Goal: Information Seeking & Learning: Find specific fact

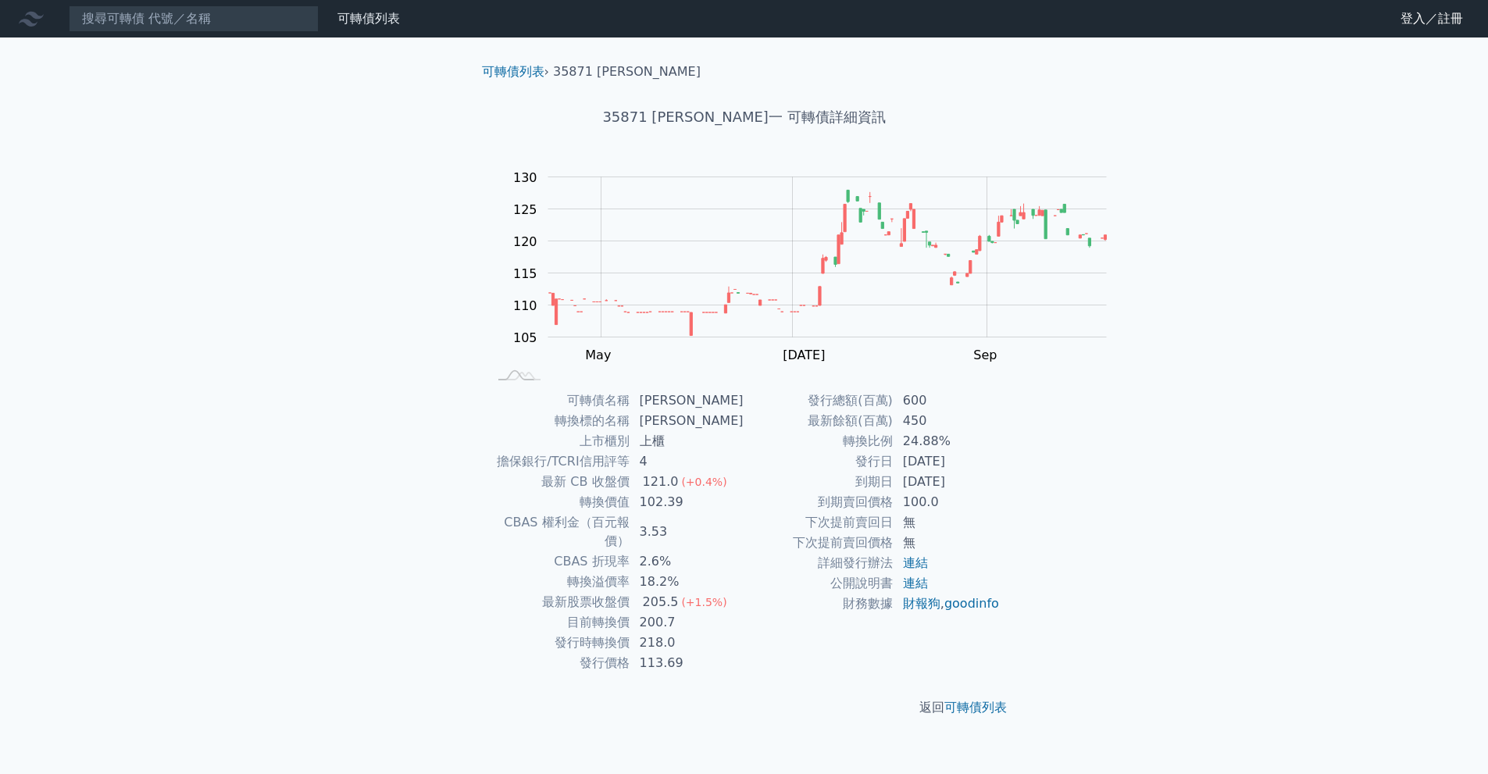
click at [316, 29] on input at bounding box center [194, 18] width 250 height 27
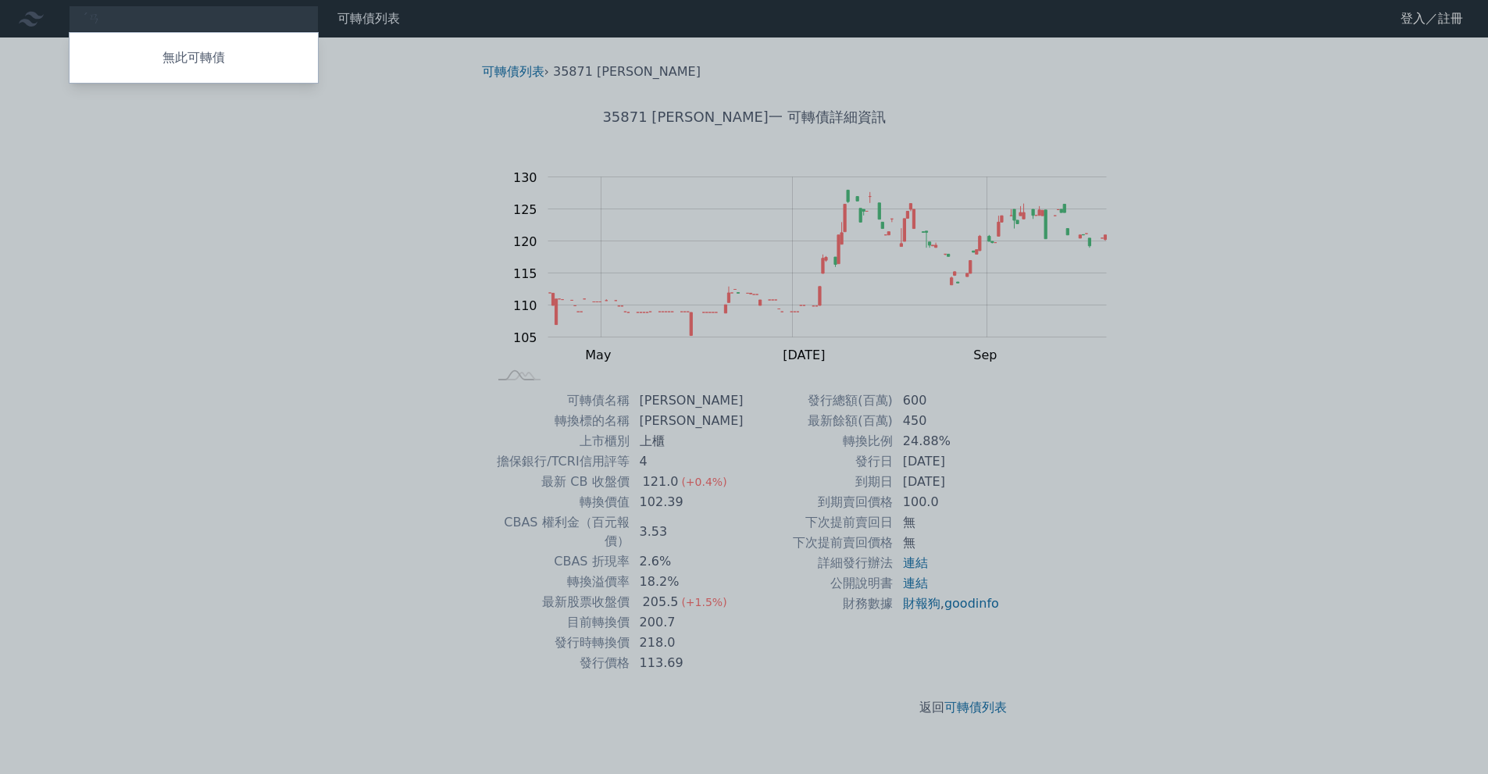
type input "ˊ"
type input "6830"
click at [264, 59] on div "68301 汎銓一 123.25 +0.00%" at bounding box center [194, 48] width 248 height 31
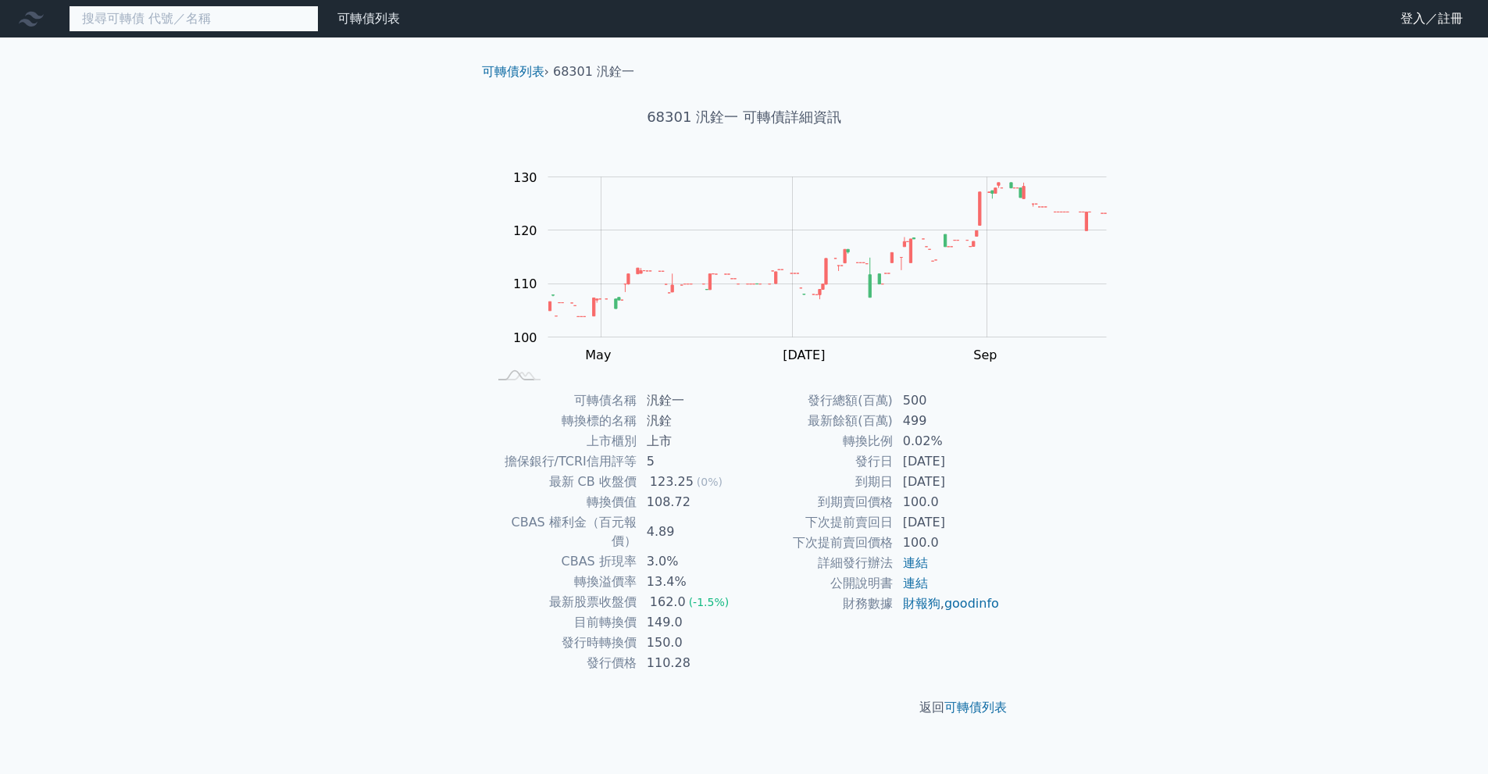
click at [299, 27] on input at bounding box center [194, 18] width 250 height 27
type input "ㄅ"
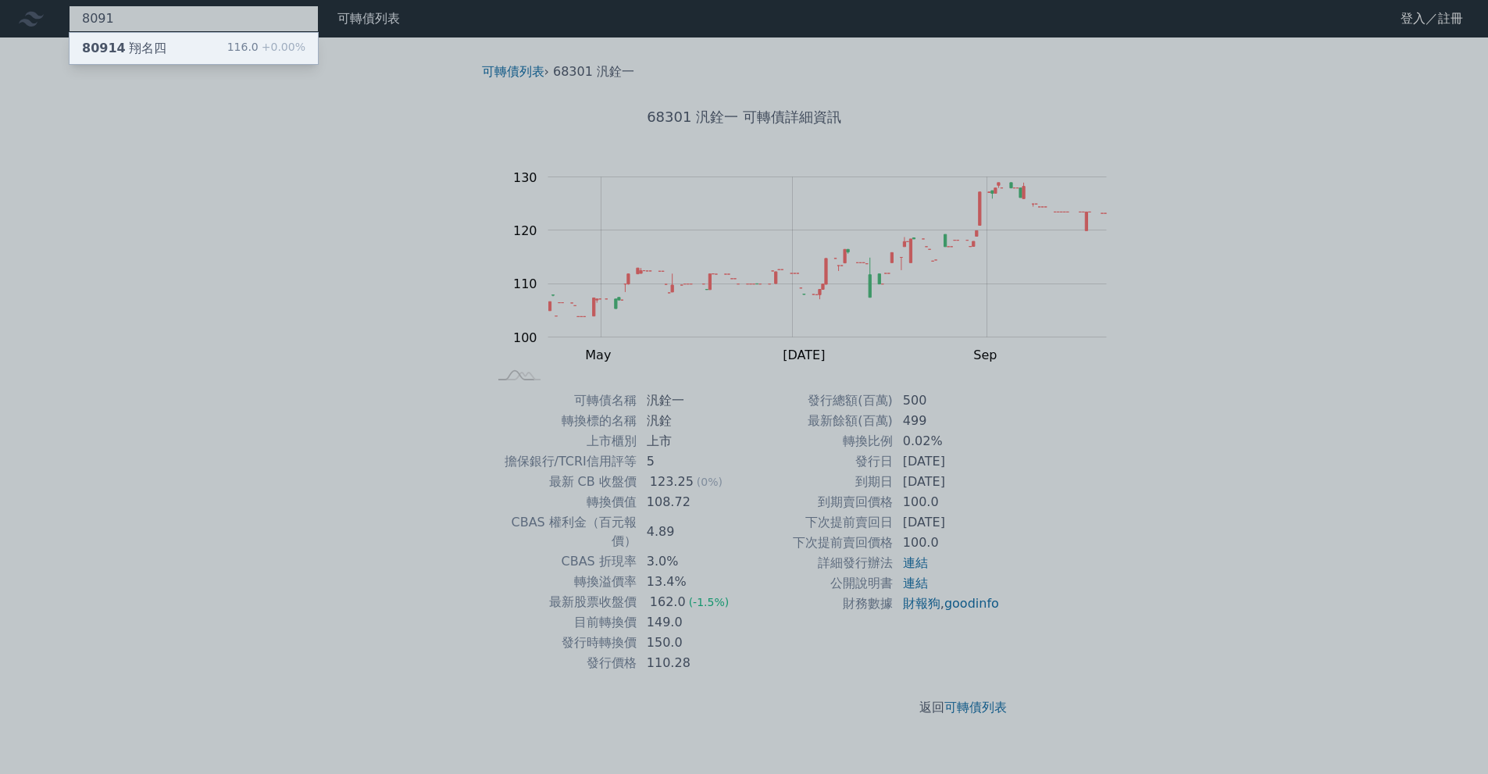
type input "8091"
click at [284, 62] on div "80914 翔名四 116.0 +0.00%" at bounding box center [194, 48] width 248 height 31
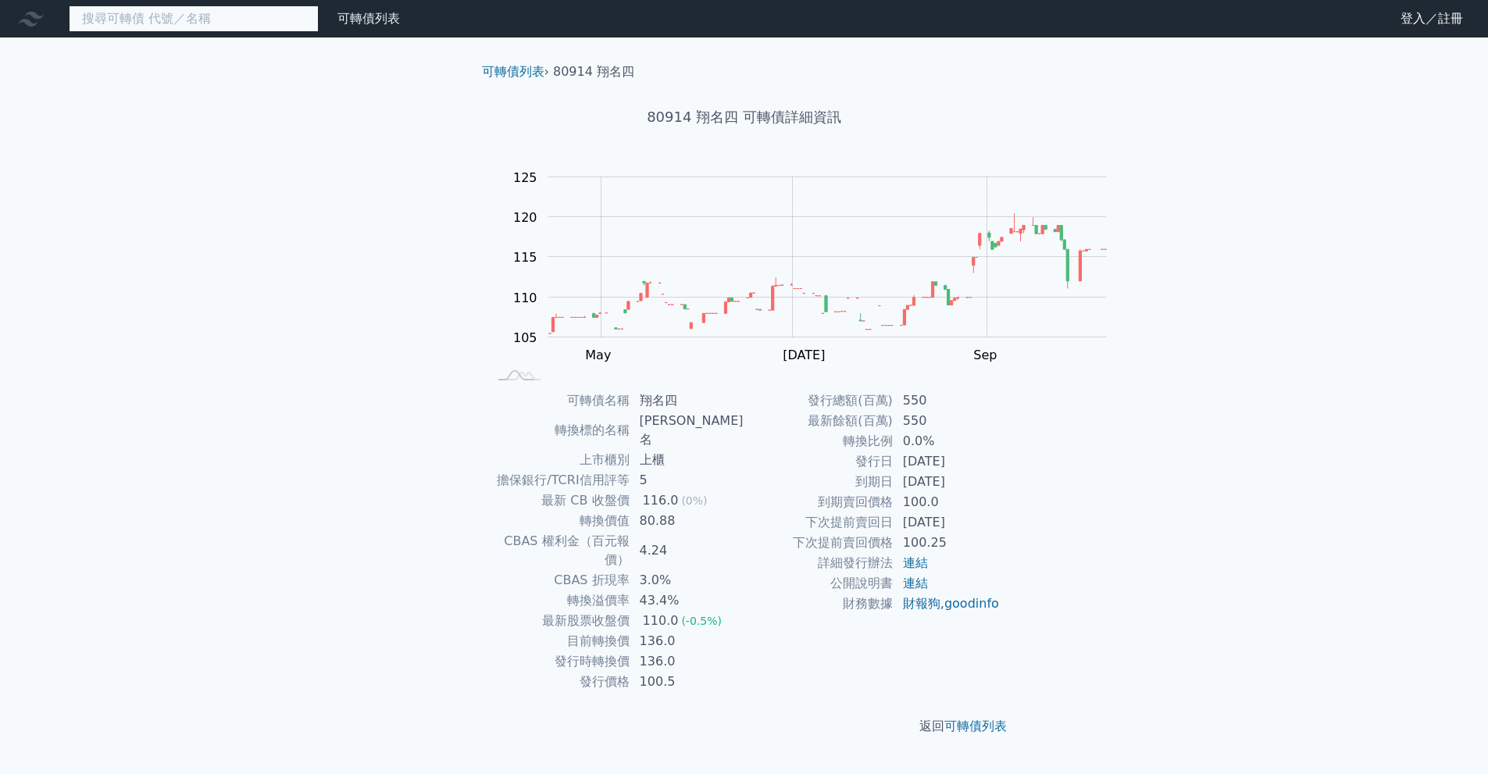
click at [232, 30] on input at bounding box center [194, 18] width 250 height 27
type input "3479"
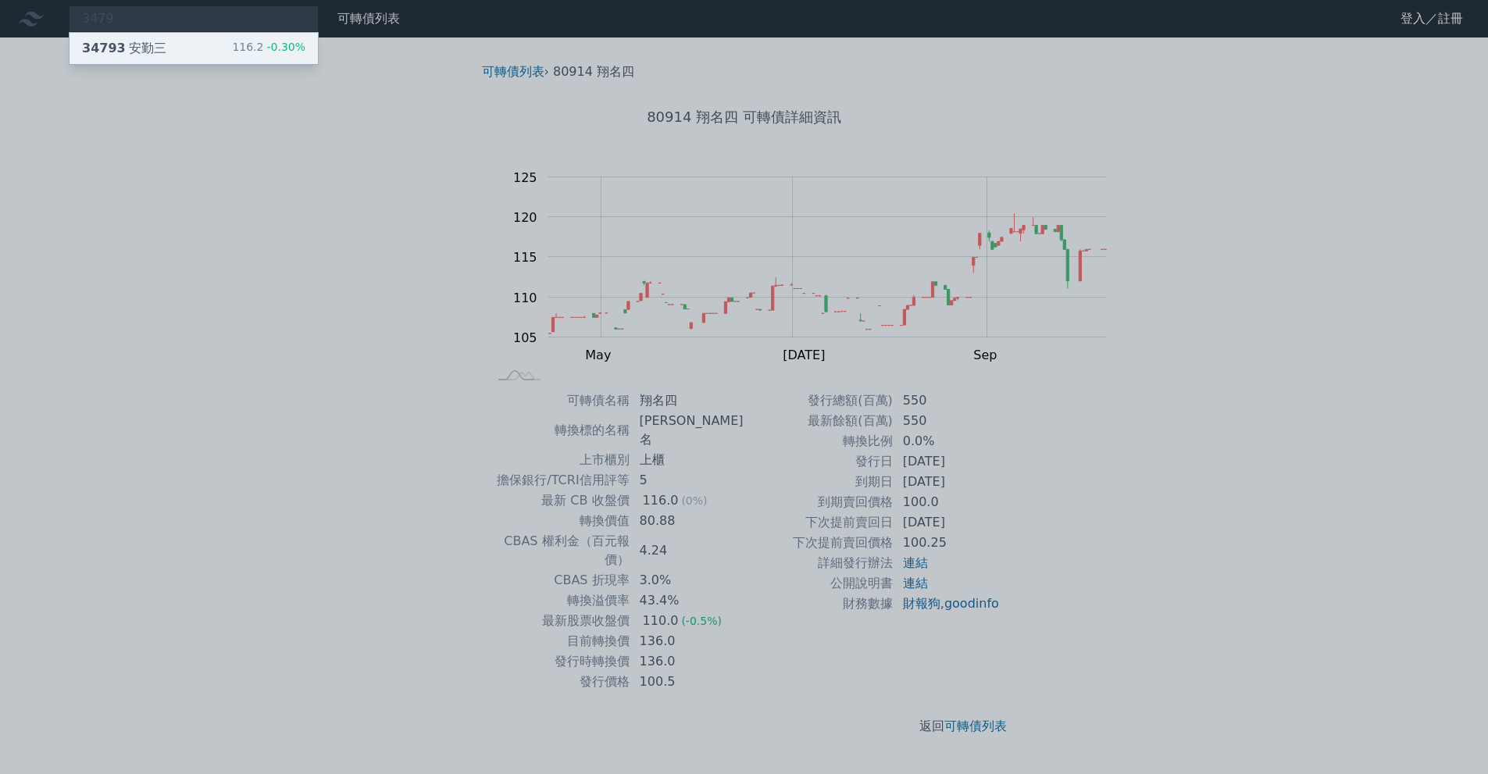
click at [227, 52] on div "34793 安勤三 116.2 -0.30%" at bounding box center [194, 48] width 248 height 31
